Goal: Check status: Check status

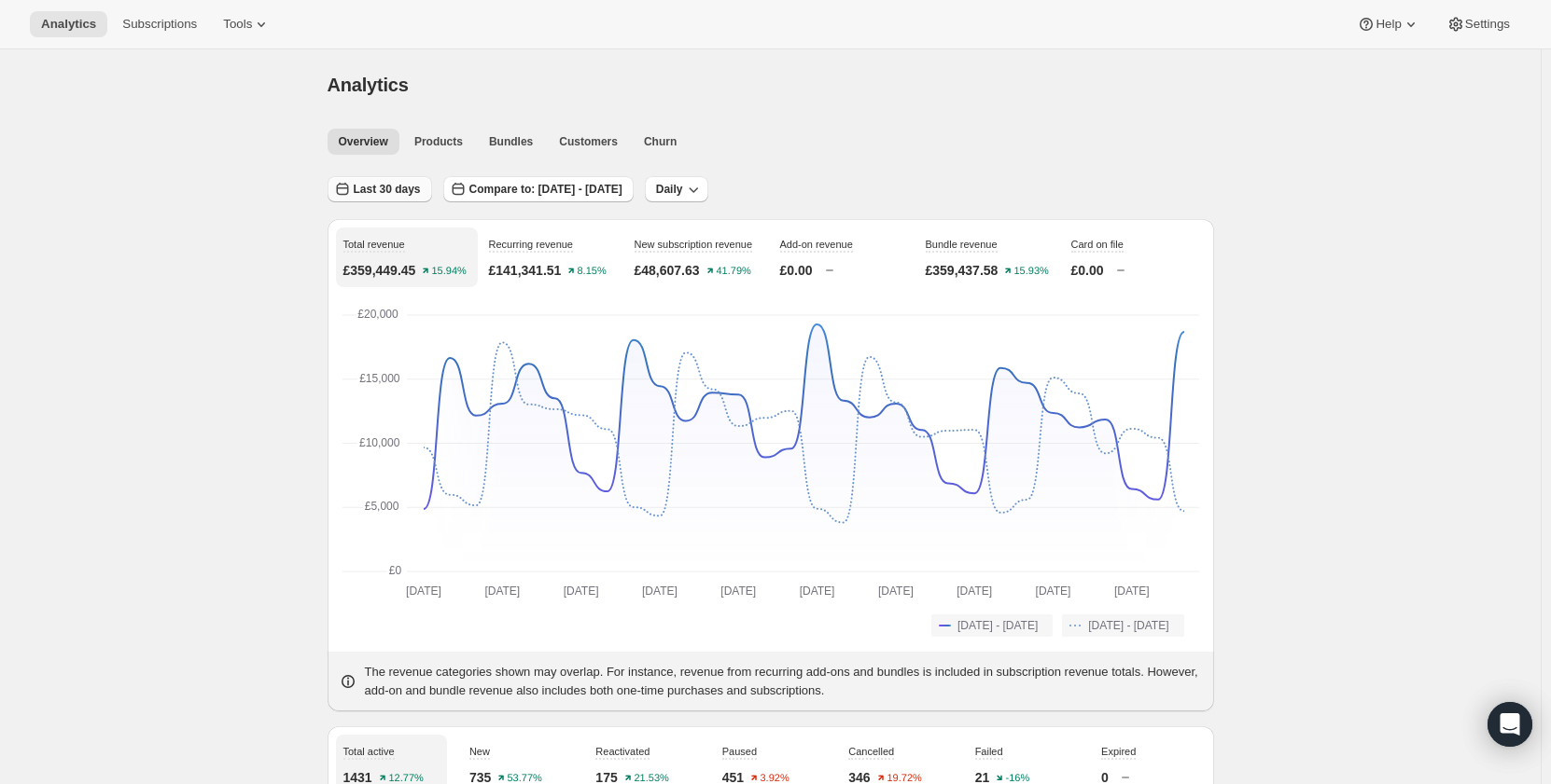
click at [389, 184] on span "Last 30 days" at bounding box center [386, 189] width 67 height 15
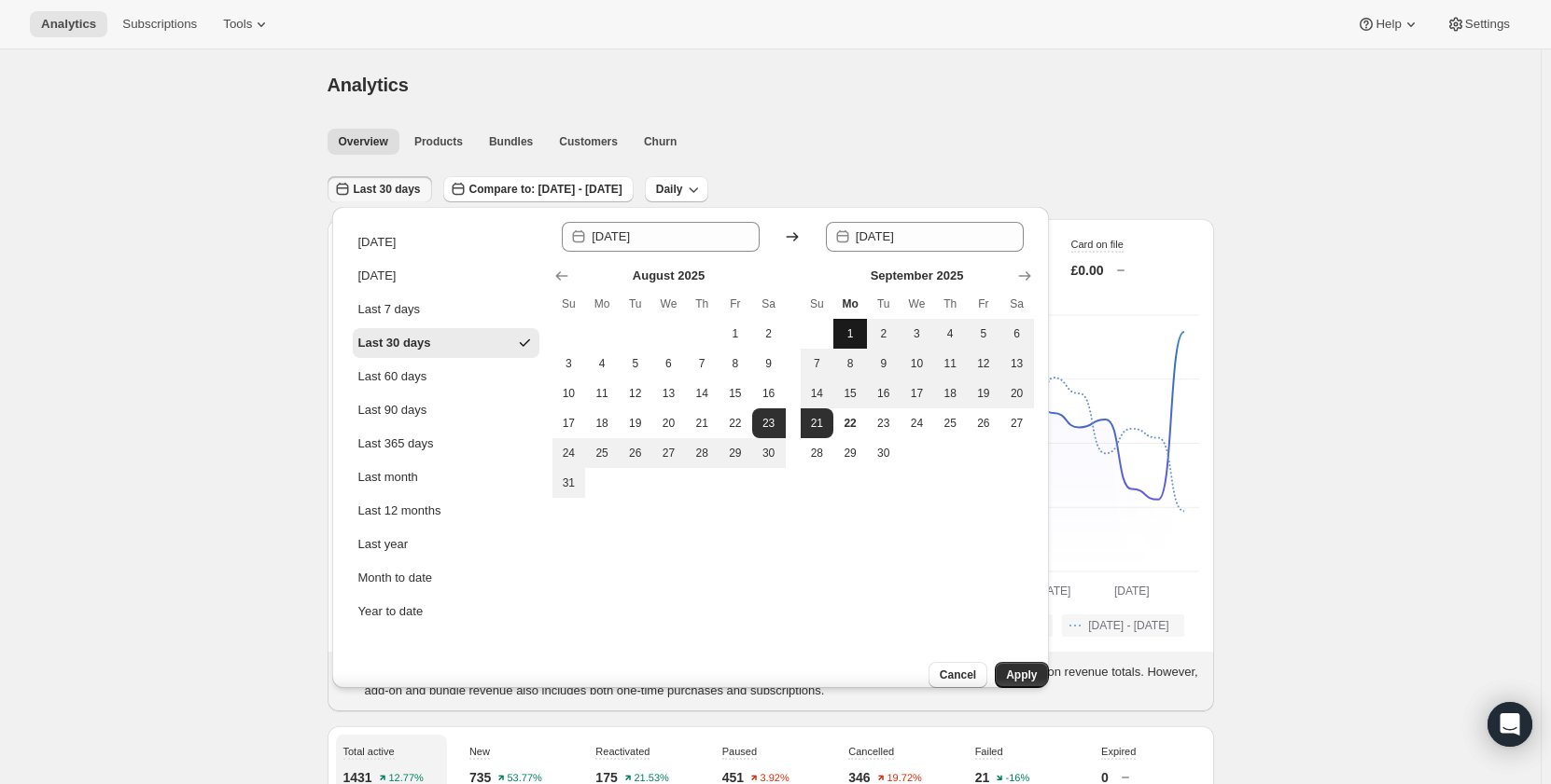
click at [849, 330] on span "1" at bounding box center [849, 333] width 19 height 15
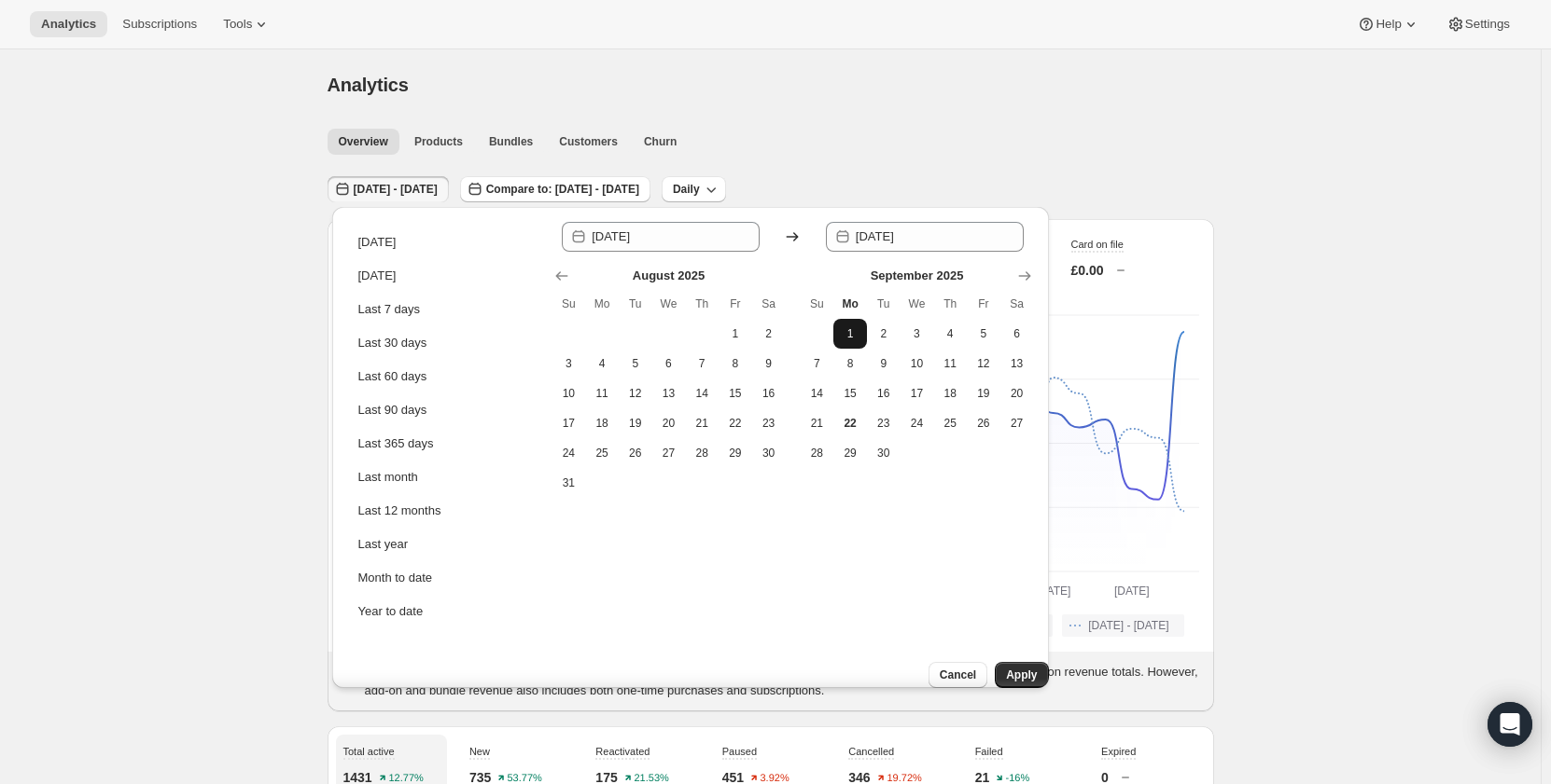
type input "[DATE]"
click at [819, 393] on span "14" at bounding box center [817, 393] width 19 height 15
type input "[DATE]"
click at [1014, 667] on span "Apply" at bounding box center [1021, 674] width 31 height 15
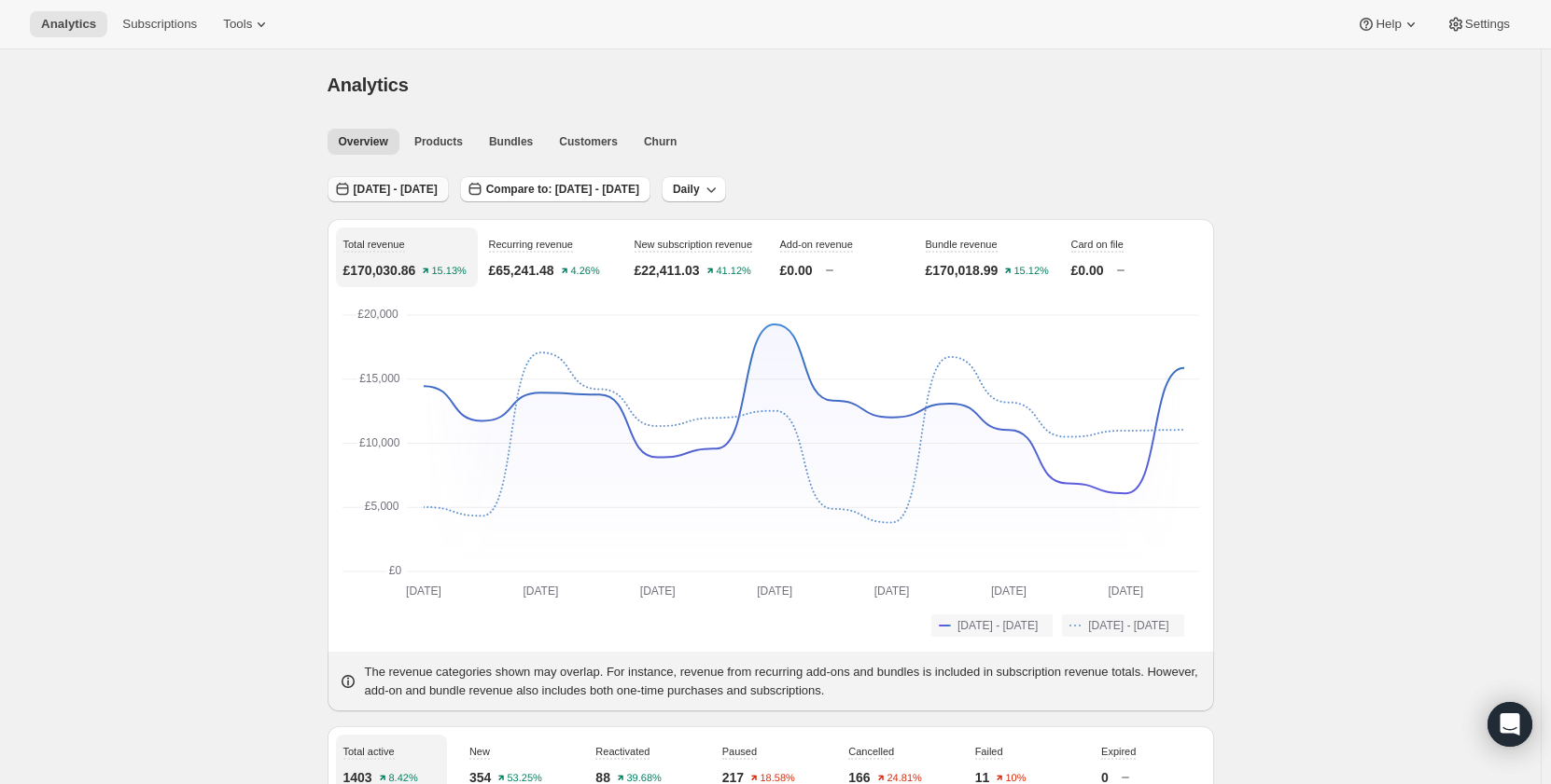
click at [384, 183] on span "[DATE] - [DATE]" at bounding box center [395, 189] width 84 height 15
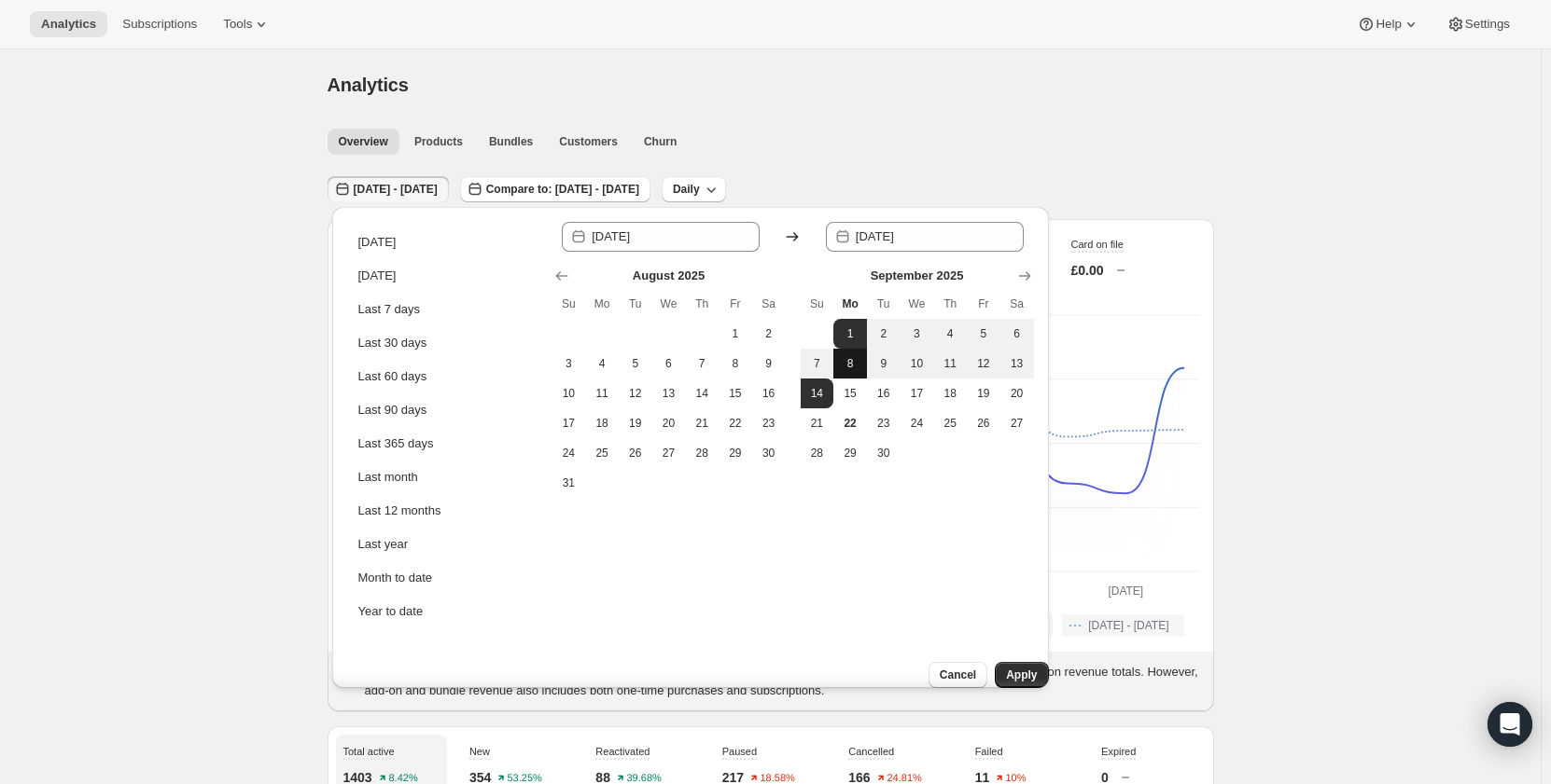
click at [848, 368] on span "8" at bounding box center [849, 363] width 19 height 15
type input "[DATE]"
drag, startPoint x: 817, startPoint y: 388, endPoint x: 909, endPoint y: 514, distance: 156.0
click at [818, 389] on span "14" at bounding box center [817, 393] width 19 height 15
type input "[DATE]"
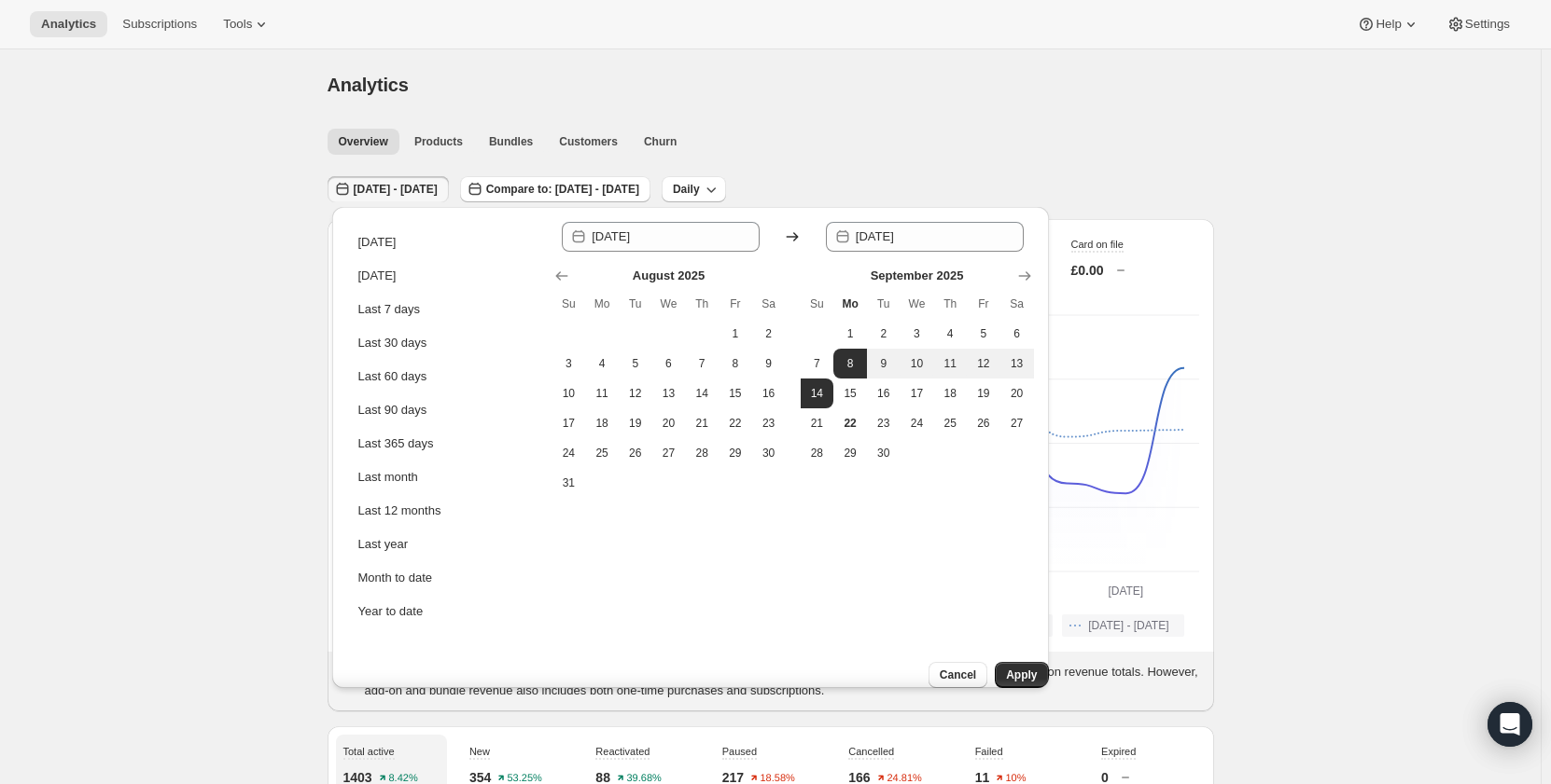
drag, startPoint x: 1001, startPoint y: 662, endPoint x: 1305, endPoint y: 470, distance: 359.6
click at [1006, 667] on span "Apply" at bounding box center [1021, 674] width 31 height 15
